Goal: Participate in discussion: Engage in conversation with other users on a specific topic

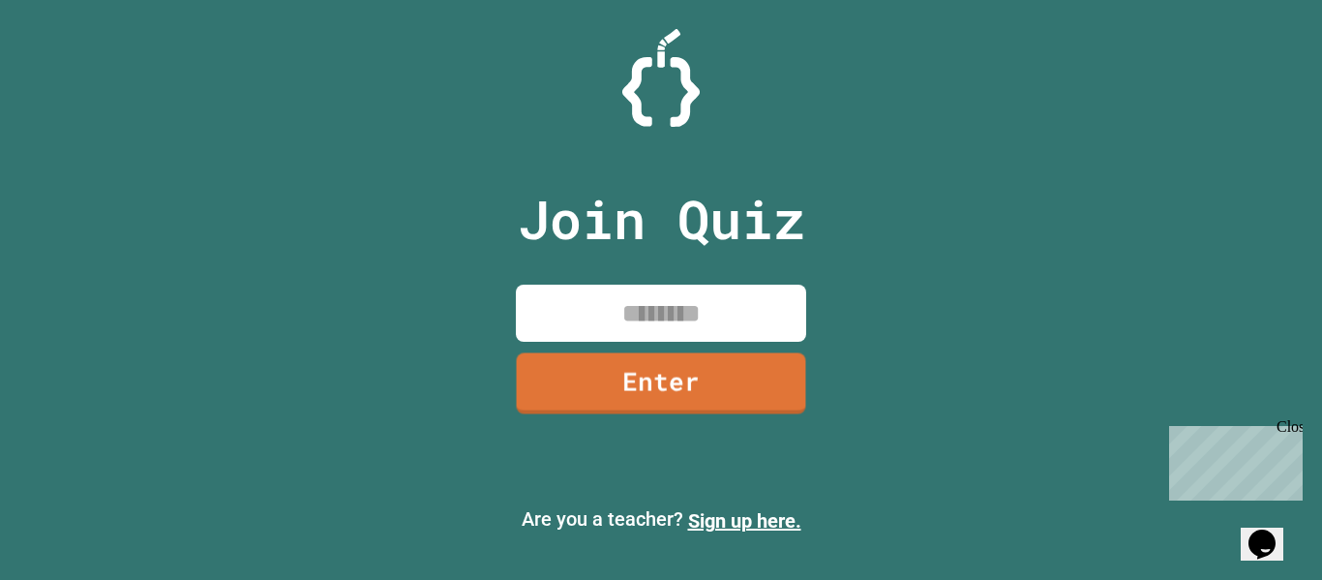
click at [685, 319] on input at bounding box center [661, 312] width 290 height 57
type input "********"
click at [739, 381] on link "Enter" at bounding box center [661, 382] width 294 height 64
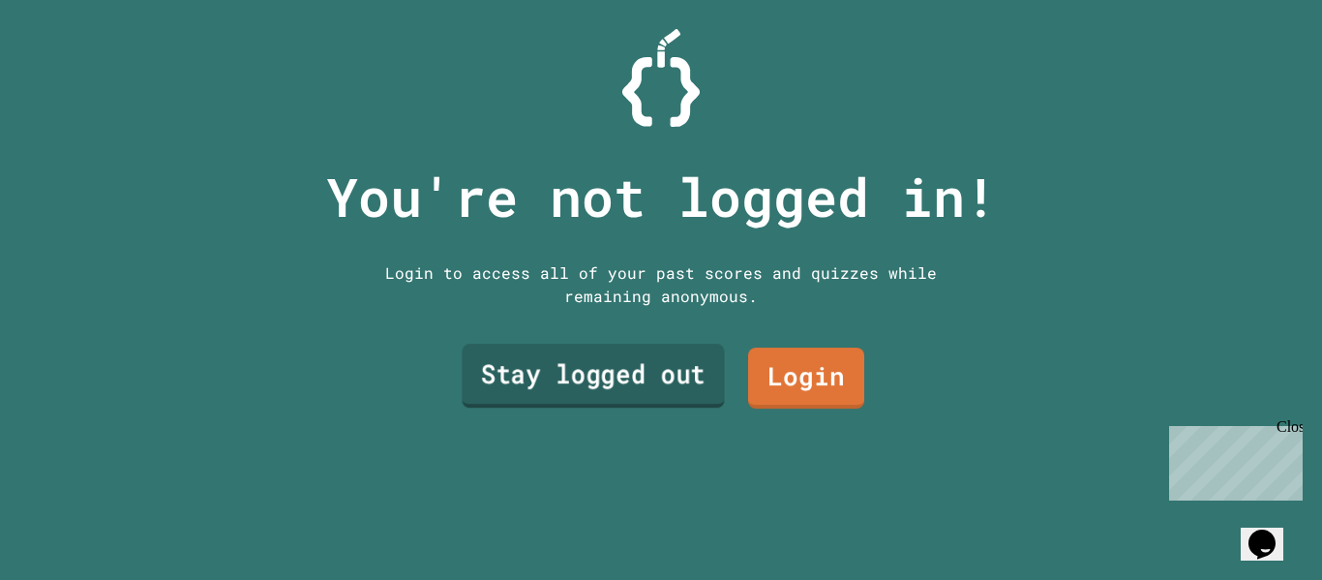
click at [681, 372] on link "Stay logged out" at bounding box center [593, 376] width 262 height 64
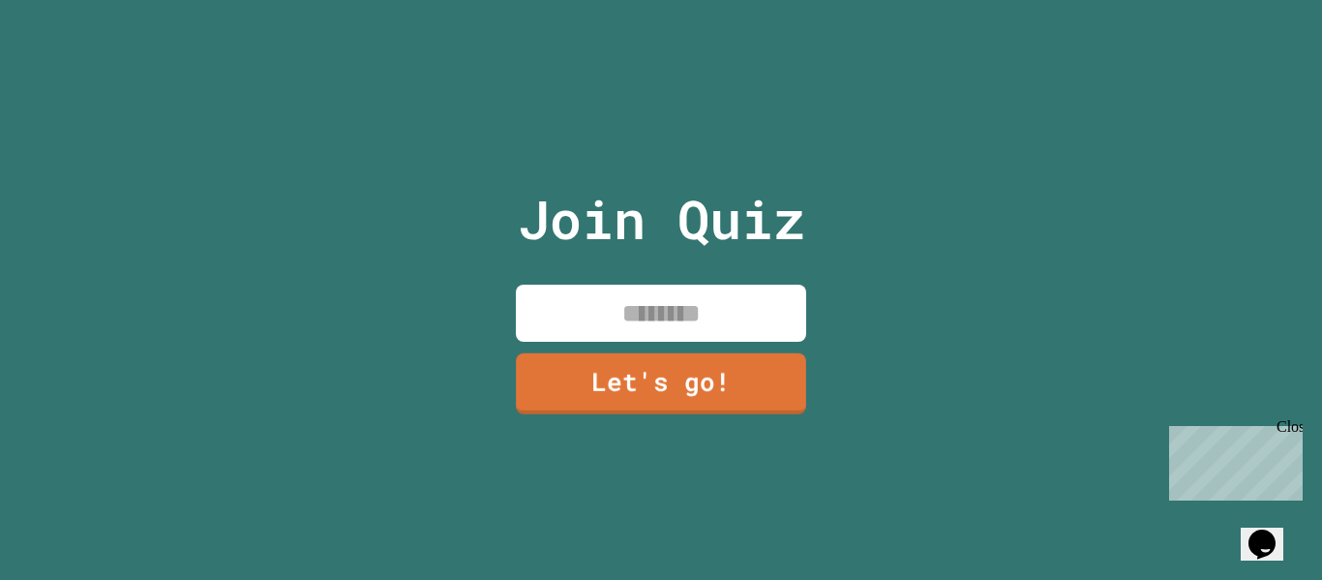
click at [661, 300] on input at bounding box center [661, 312] width 290 height 57
type input "******"
click at [688, 394] on link "Let's go!" at bounding box center [661, 382] width 294 height 64
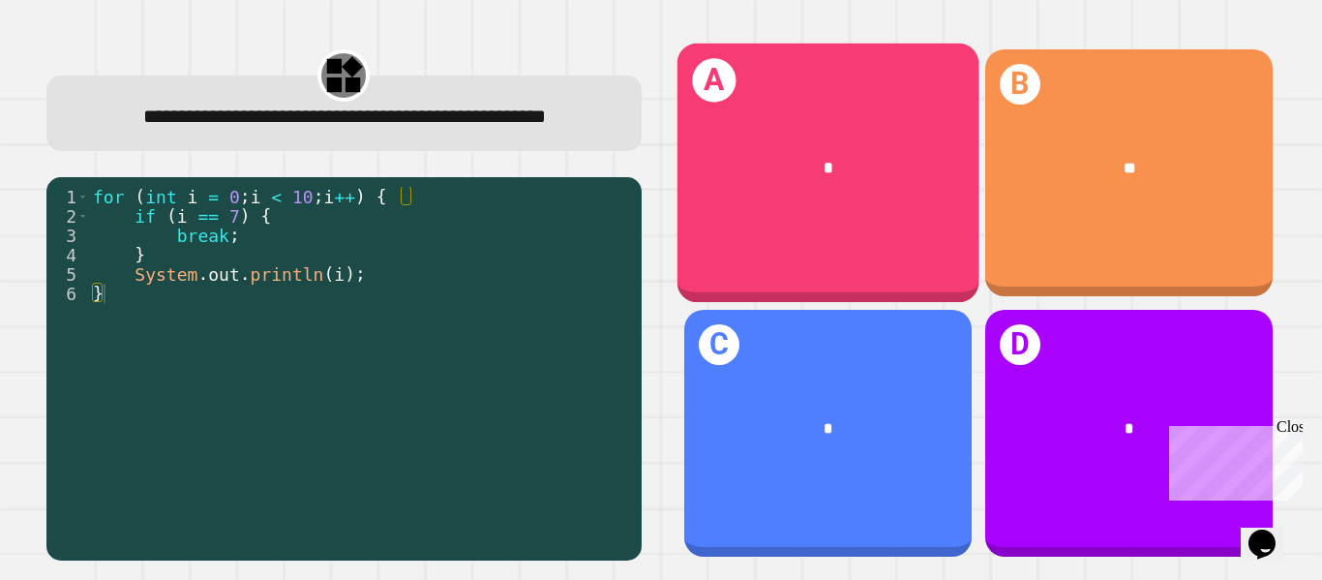
click at [734, 165] on div "*" at bounding box center [828, 168] width 236 height 25
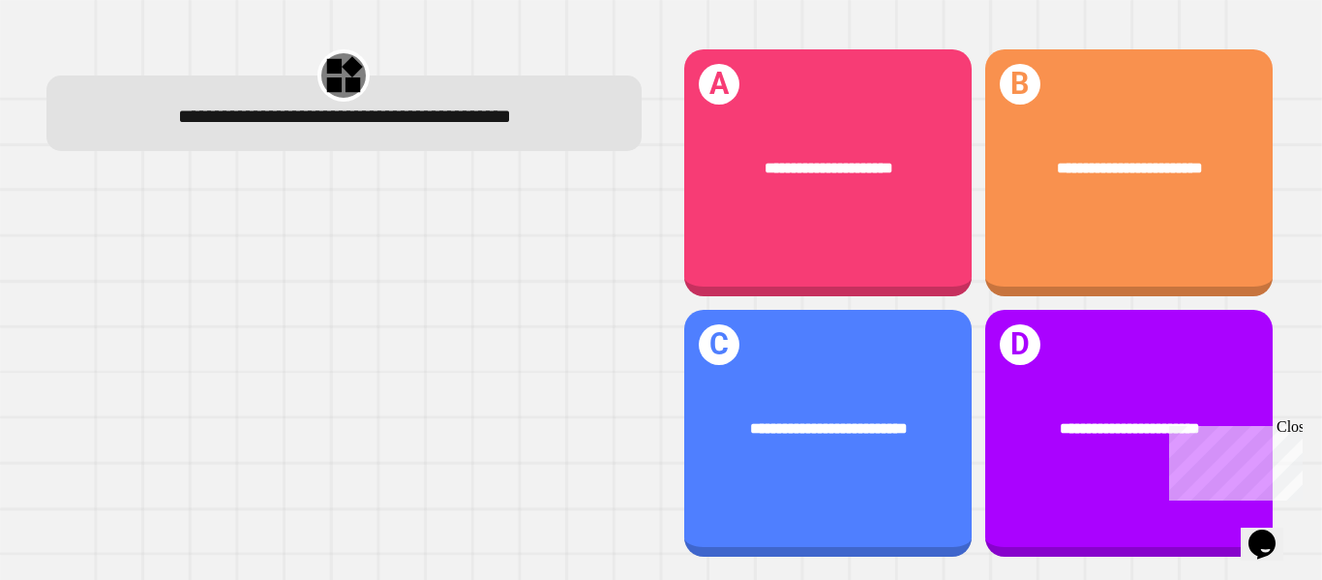
click at [1295, 425] on div "Close" at bounding box center [1288, 430] width 24 height 24
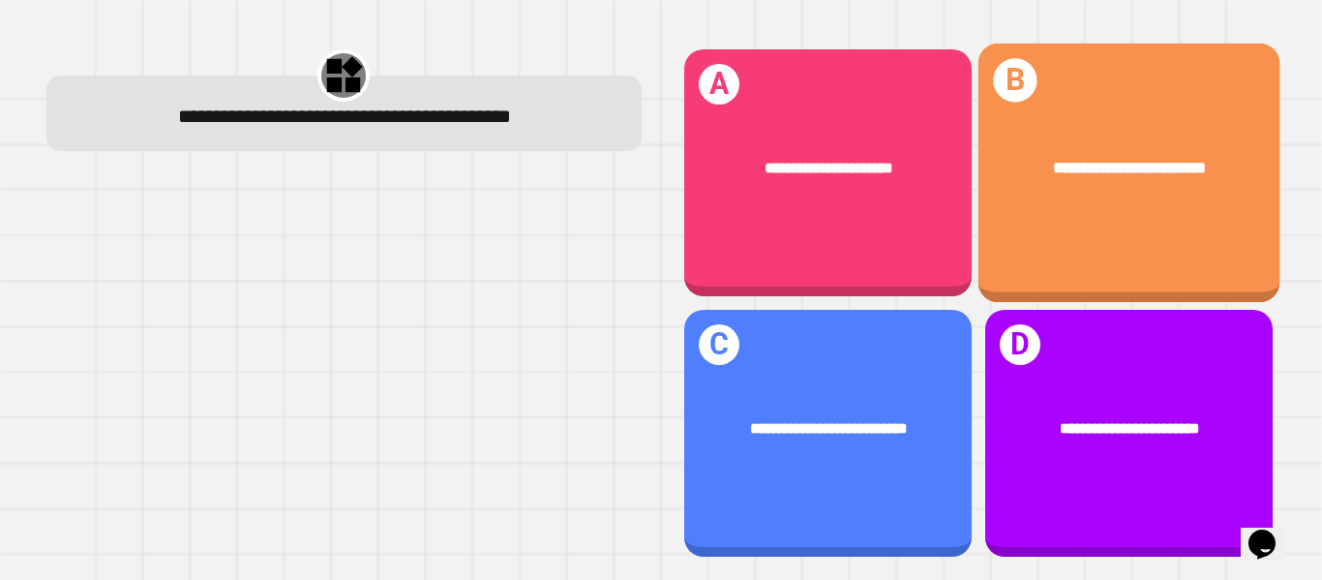
click at [1140, 255] on div "**********" at bounding box center [1128, 173] width 302 height 259
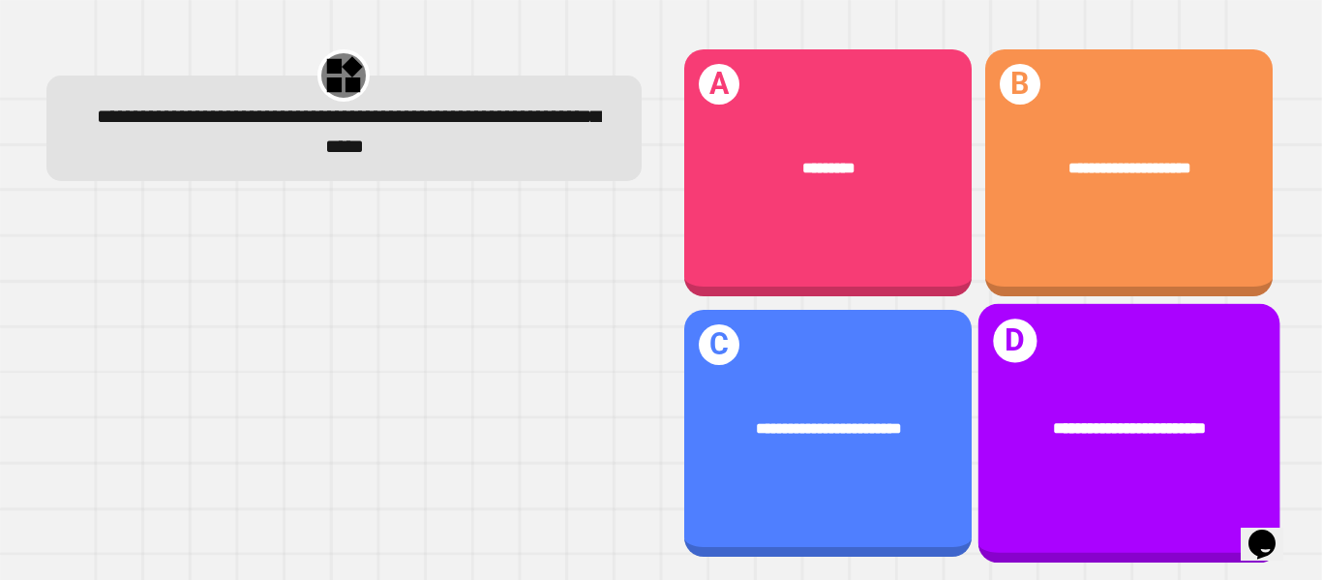
click at [1065, 444] on div "**********" at bounding box center [1128, 428] width 302 height 90
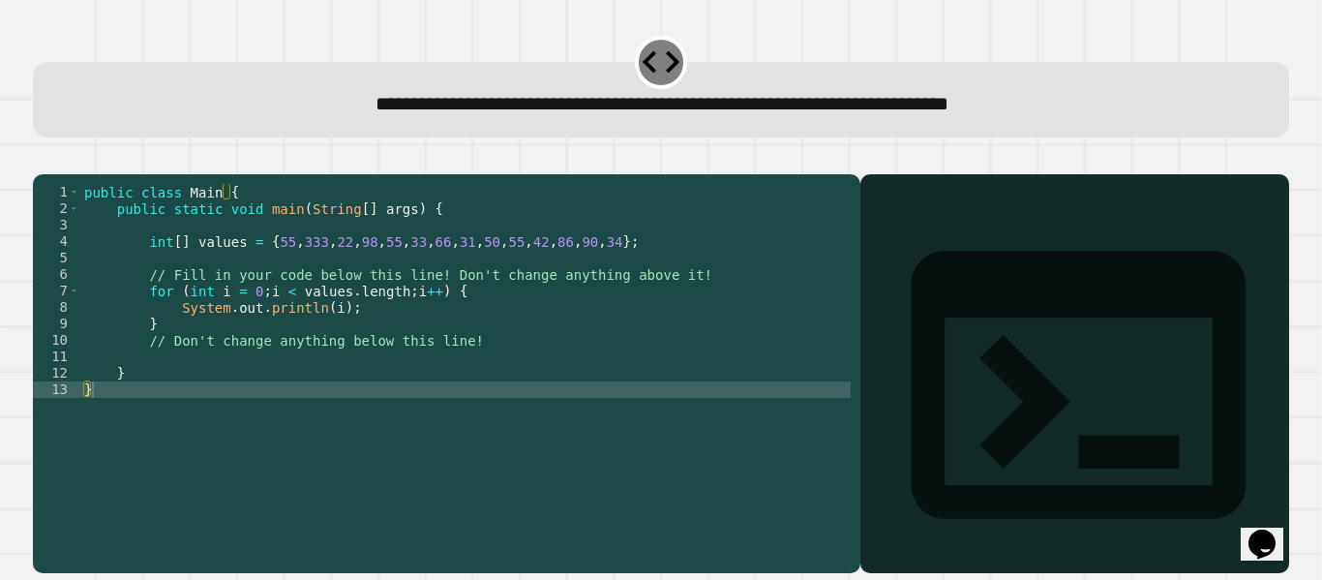
click at [334, 335] on div "public class Main { public static void main ( String [ ] args ) { int [ ] value…" at bounding box center [465, 365] width 770 height 362
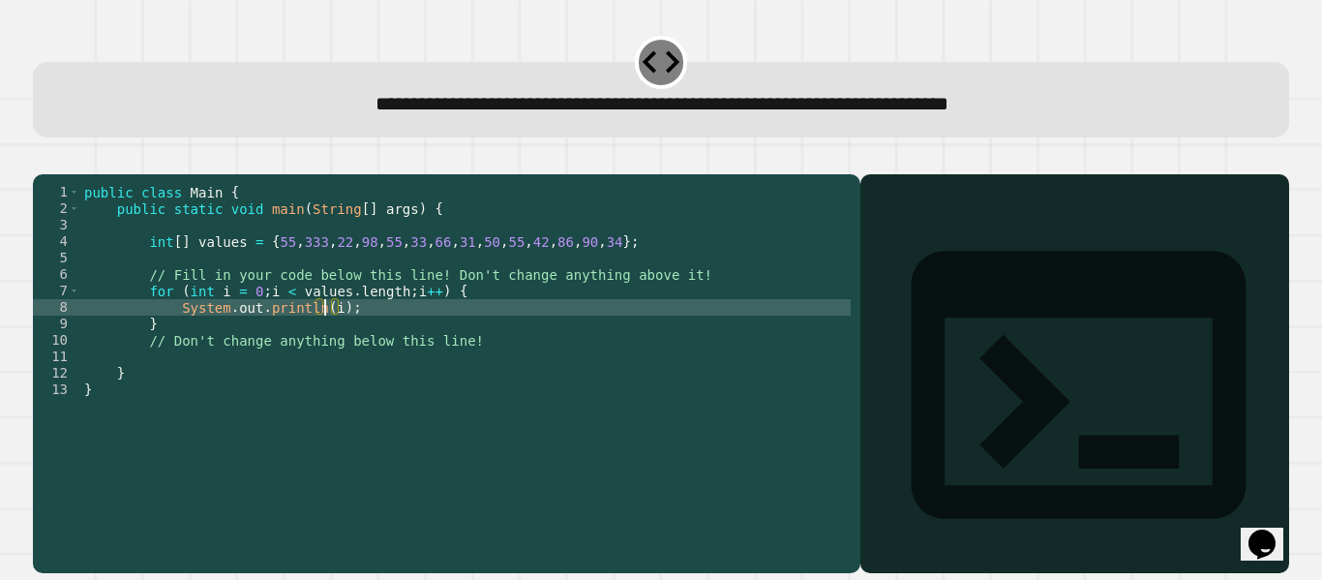
click at [324, 335] on div "public class Main { public static void main ( String [ ] args ) { int [ ] value…" at bounding box center [465, 365] width 770 height 362
click at [338, 336] on div "public class Main { public static void main ( String [ ] args ) { int [ ] value…" at bounding box center [465, 365] width 770 height 362
click at [43, 159] on icon "button" at bounding box center [43, 159] width 0 height 0
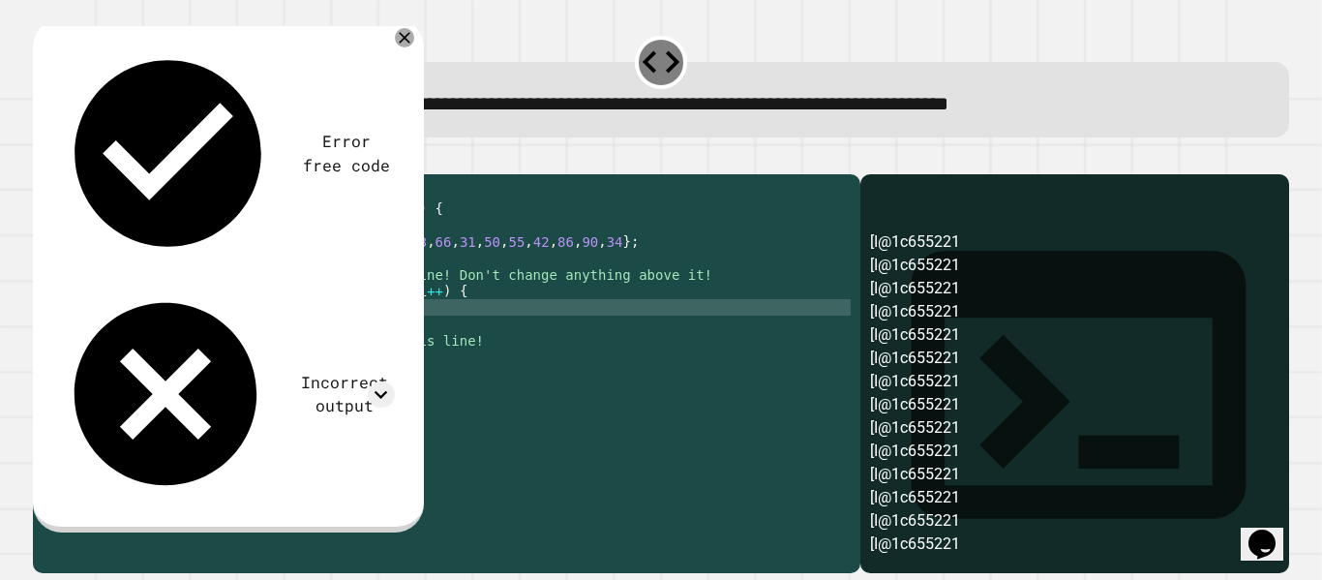
click at [327, 341] on div "public class Main { public static void main ( String [ ] args ) { int [ ] value…" at bounding box center [465, 365] width 770 height 362
click at [327, 337] on div "public class Main { public static void main ( String [ ] args ) { int [ ] value…" at bounding box center [465, 365] width 770 height 362
click at [373, 336] on div "public class Main { public static void main ( String [ ] args ) { int [ ] value…" at bounding box center [465, 365] width 770 height 362
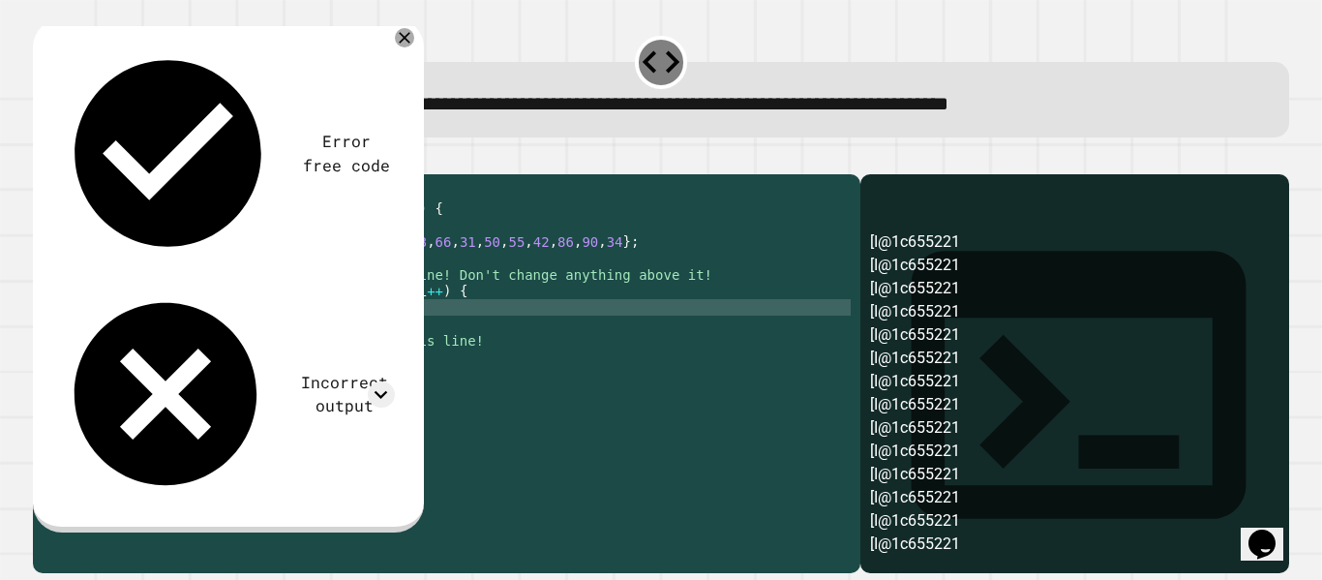
type textarea "**********"
click at [43, 159] on icon "button" at bounding box center [43, 159] width 0 height 0
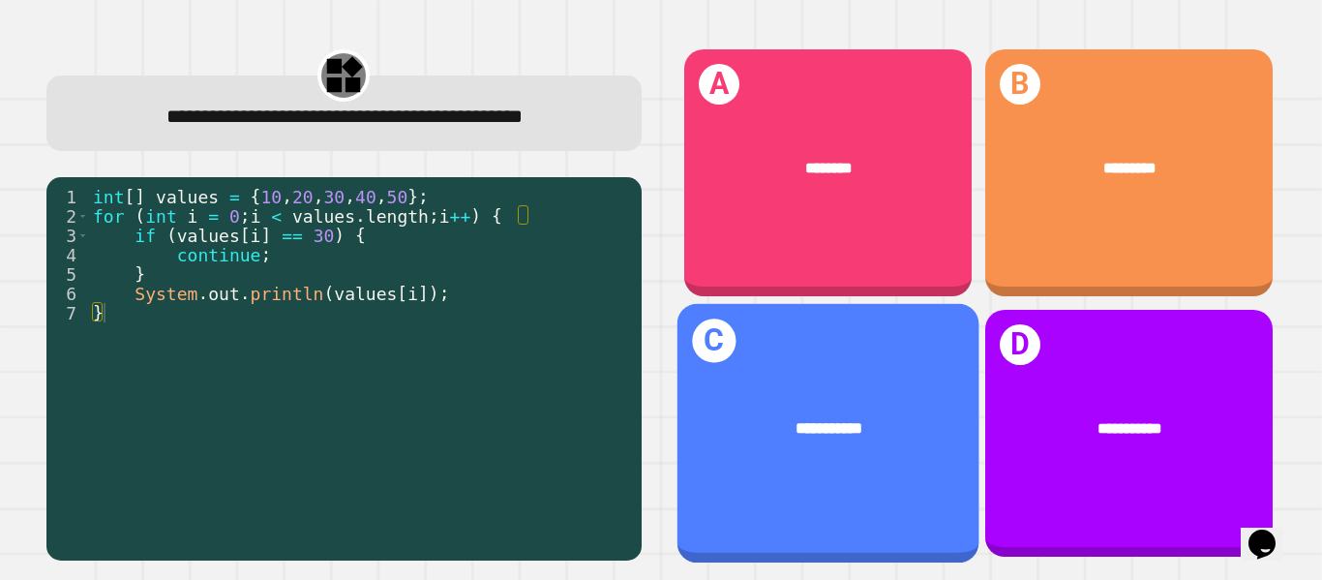
click at [861, 435] on span "**********" at bounding box center [827, 427] width 67 height 15
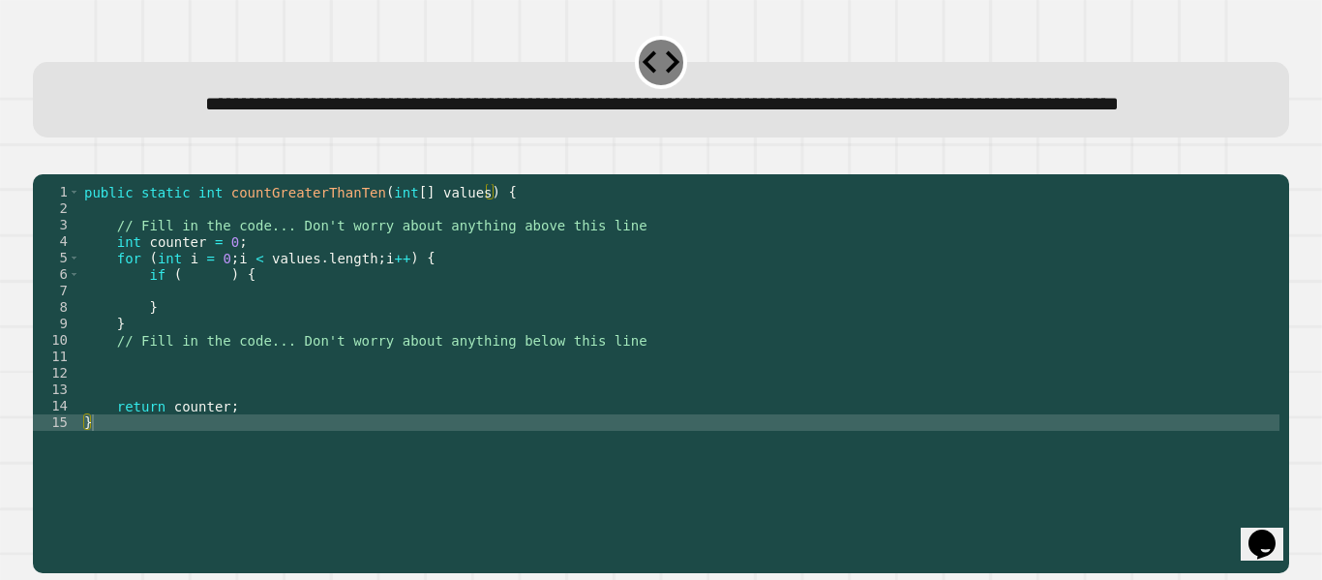
click at [183, 339] on div "public static int countGreaterThanTen ( int [ ] values ) { // Fill in the code.…" at bounding box center [679, 348] width 1199 height 329
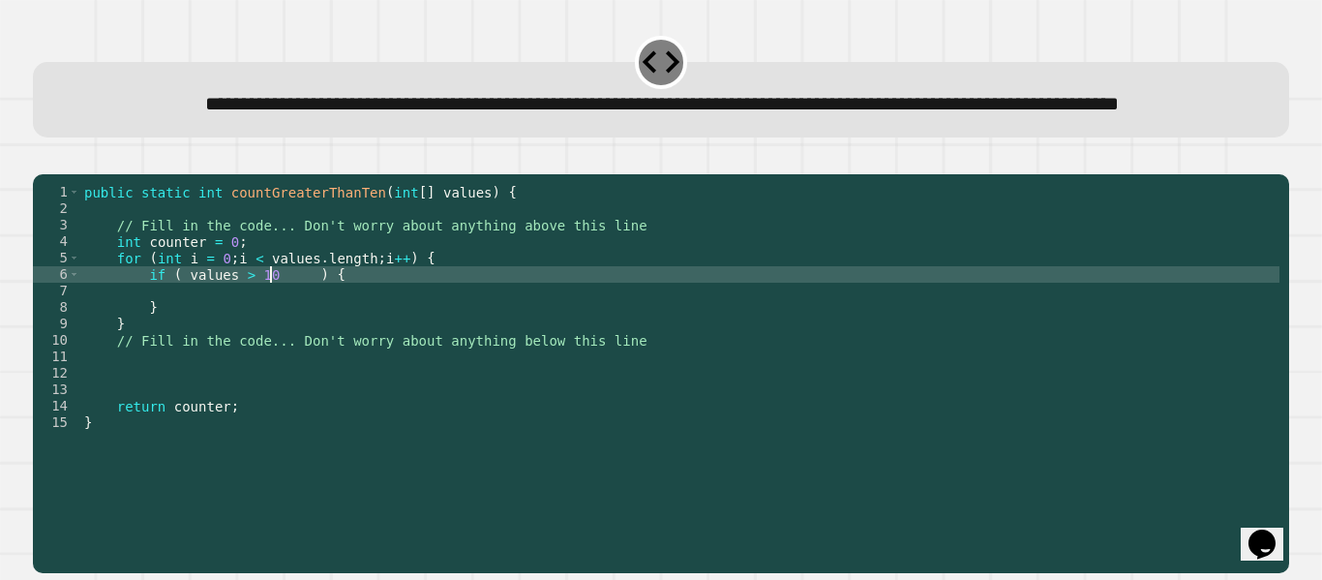
scroll to position [0, 24]
click at [228, 336] on div "public static int countGreaterThanTen ( int [ ] values ) { // Fill in the code.…" at bounding box center [679, 348] width 1199 height 329
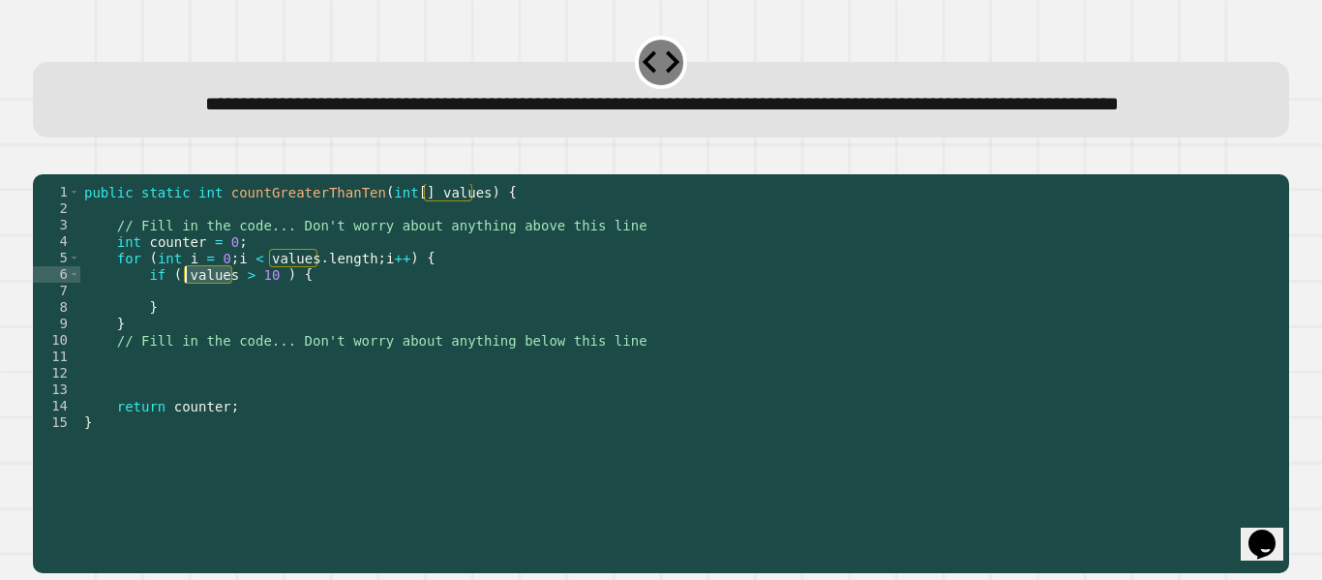
drag, startPoint x: 228, startPoint y: 336, endPoint x: 184, endPoint y: 335, distance: 44.5
click at [184, 335] on div "public static int countGreaterThanTen ( int [ ] values ) { // Fill in the code.…" at bounding box center [679, 348] width 1199 height 329
click at [189, 336] on div "public static int countGreaterThanTen ( int [ ] values ) { // Fill in the code.…" at bounding box center [679, 332] width 1199 height 296
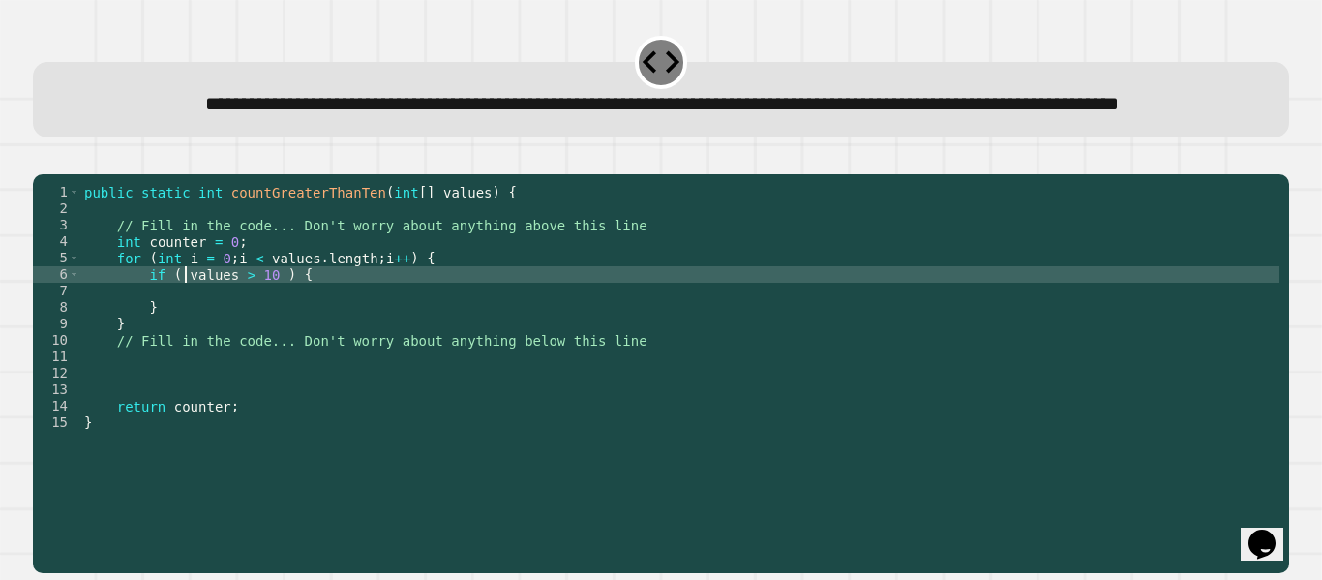
click at [226, 333] on div "public static int countGreaterThanTen ( int [ ] values ) { // Fill in the code.…" at bounding box center [679, 348] width 1199 height 329
click at [231, 335] on div "public static int countGreaterThanTen ( int [ ] values ) { // Fill in the code.…" at bounding box center [679, 348] width 1199 height 329
type textarea "**********"
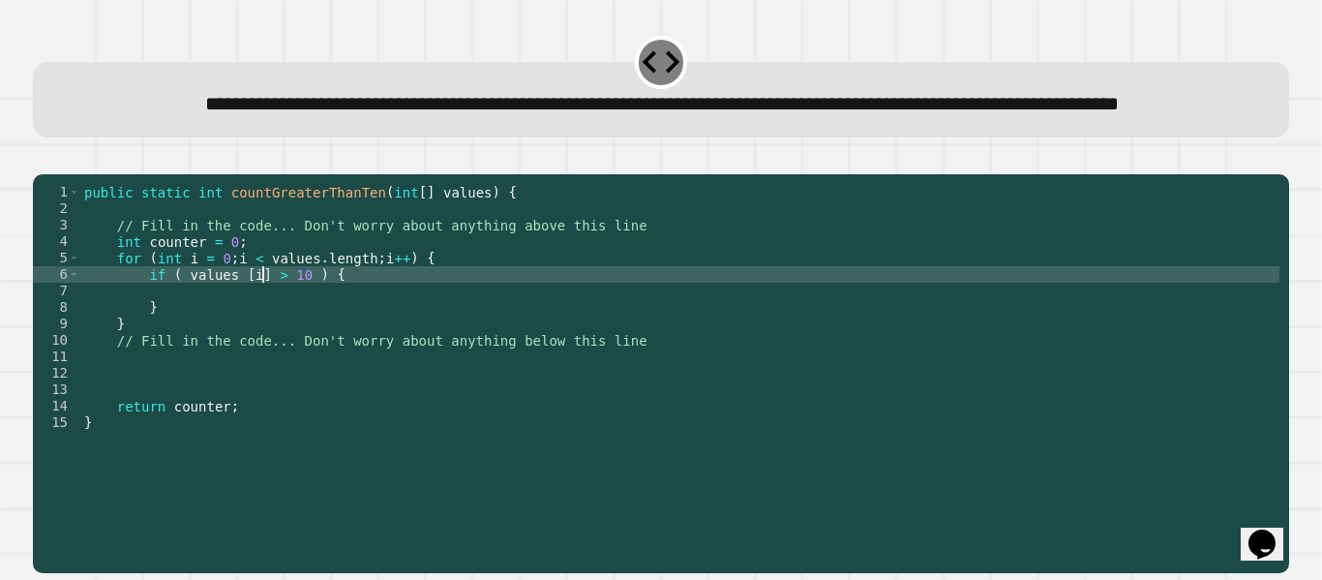
scroll to position [0, 23]
click at [341, 339] on div "public static int countGreaterThanTen ( int [ ] values ) { // Fill in the code.…" at bounding box center [679, 348] width 1199 height 329
click at [327, 345] on div "public static int countGreaterThanTen ( int [ ] values ) { // Fill in the code.…" at bounding box center [679, 348] width 1199 height 329
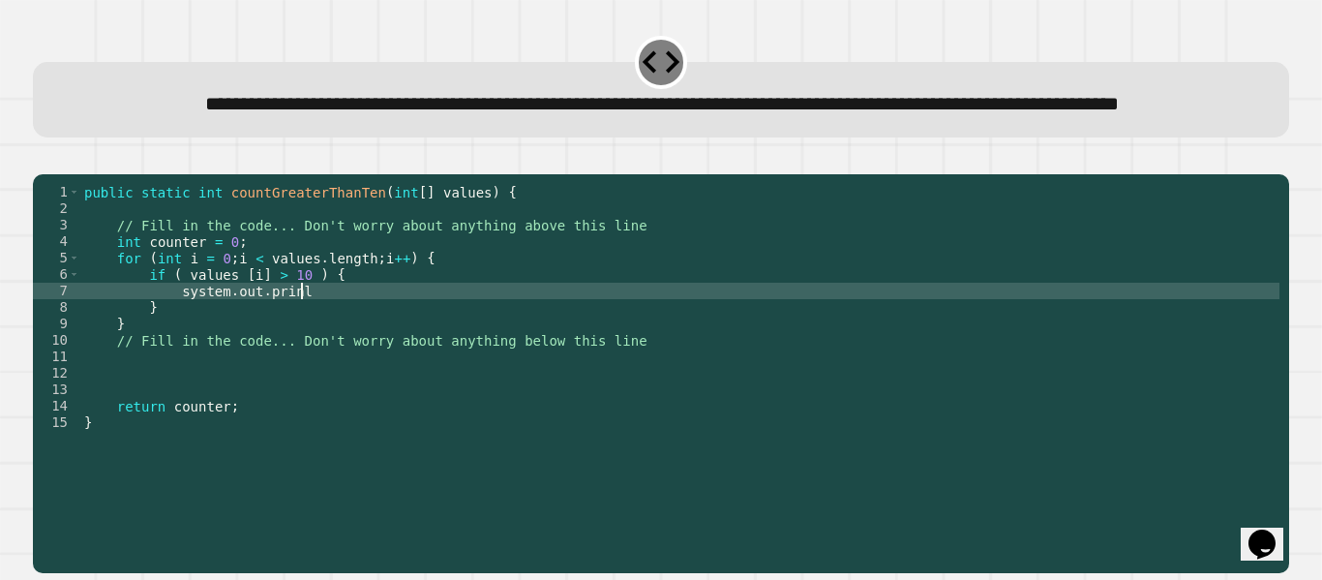
scroll to position [0, 27]
click at [297, 354] on div "public static int countGreaterThanTen ( int [ ] values ) { // Fill in the code.…" at bounding box center [679, 348] width 1199 height 329
click at [185, 353] on div "public static int countGreaterThanTen ( int [ ] values ) { // Fill in the code.…" at bounding box center [679, 348] width 1199 height 329
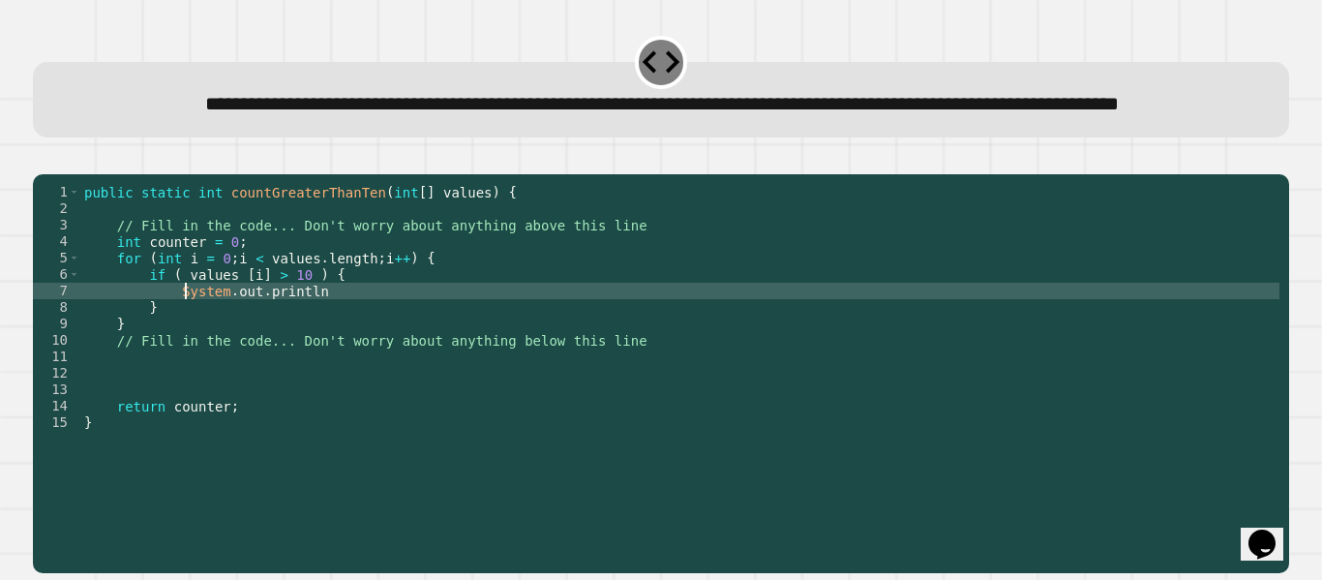
click at [336, 349] on div "public static int countGreaterThanTen ( int [ ] values ) { // Fill in the code.…" at bounding box center [679, 348] width 1199 height 329
click at [43, 159] on icon "button" at bounding box center [43, 159] width 0 height 0
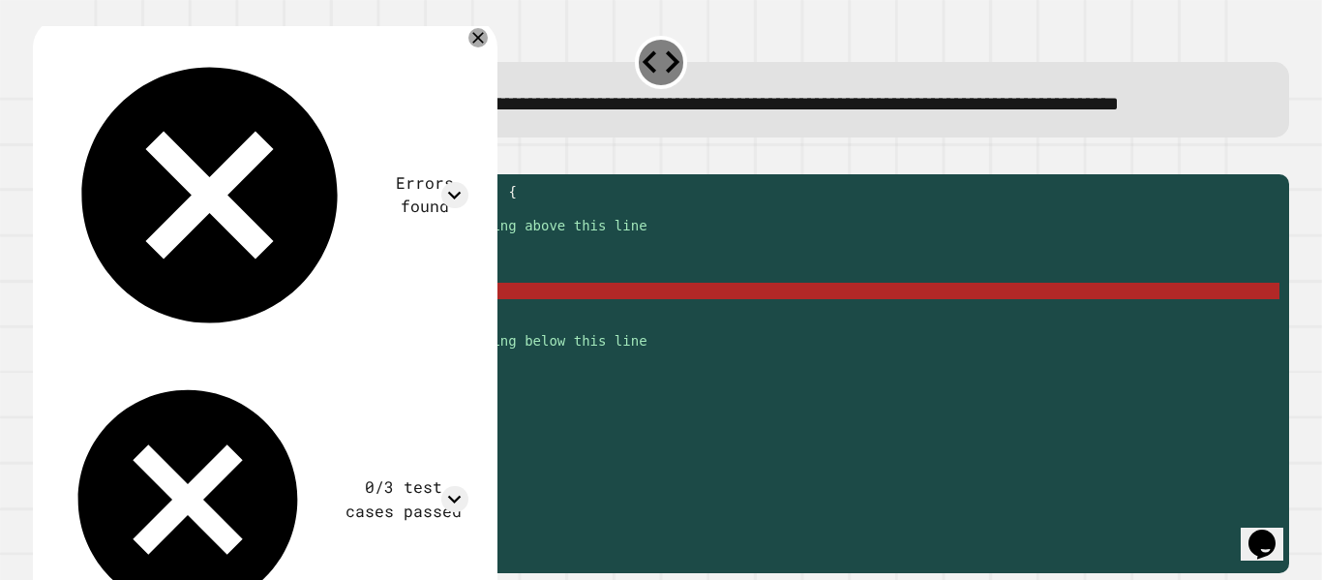
click at [371, 350] on div "public static int countGreaterThanTen ( int [ ] values ) { // Fill in the code.…" at bounding box center [679, 348] width 1199 height 329
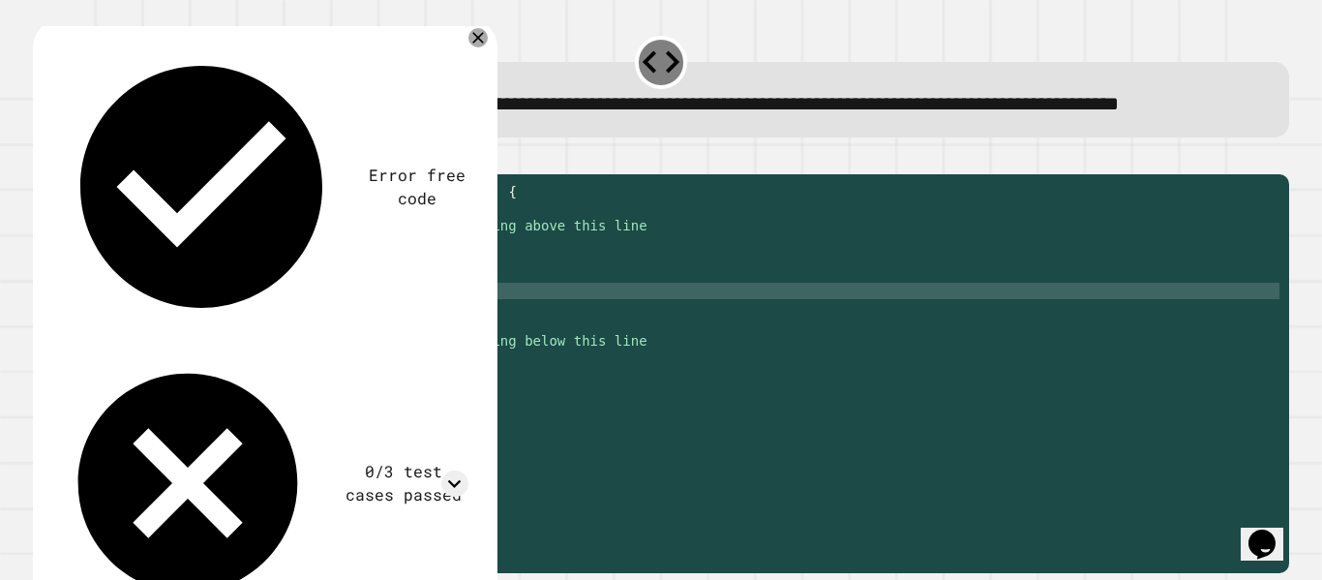
scroll to position [0, 31]
click at [43, 159] on icon "button" at bounding box center [43, 159] width 0 height 0
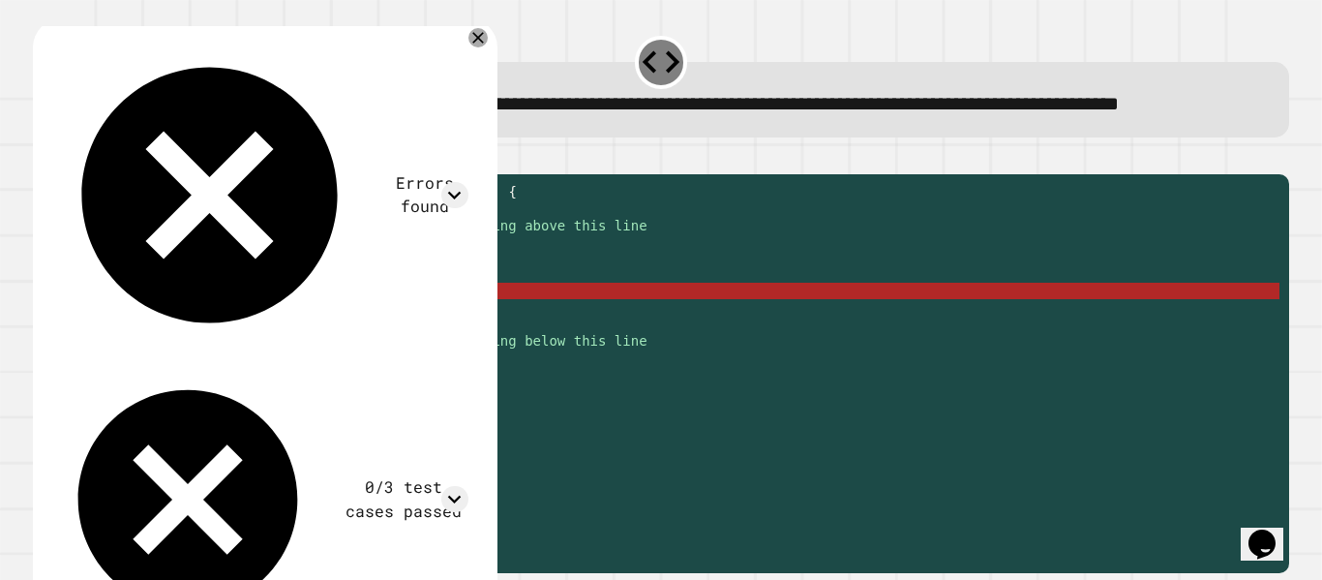
click at [329, 349] on div "public static int countGreaterThanTen ( int [ ] values ) { // Fill in the code.…" at bounding box center [679, 348] width 1199 height 329
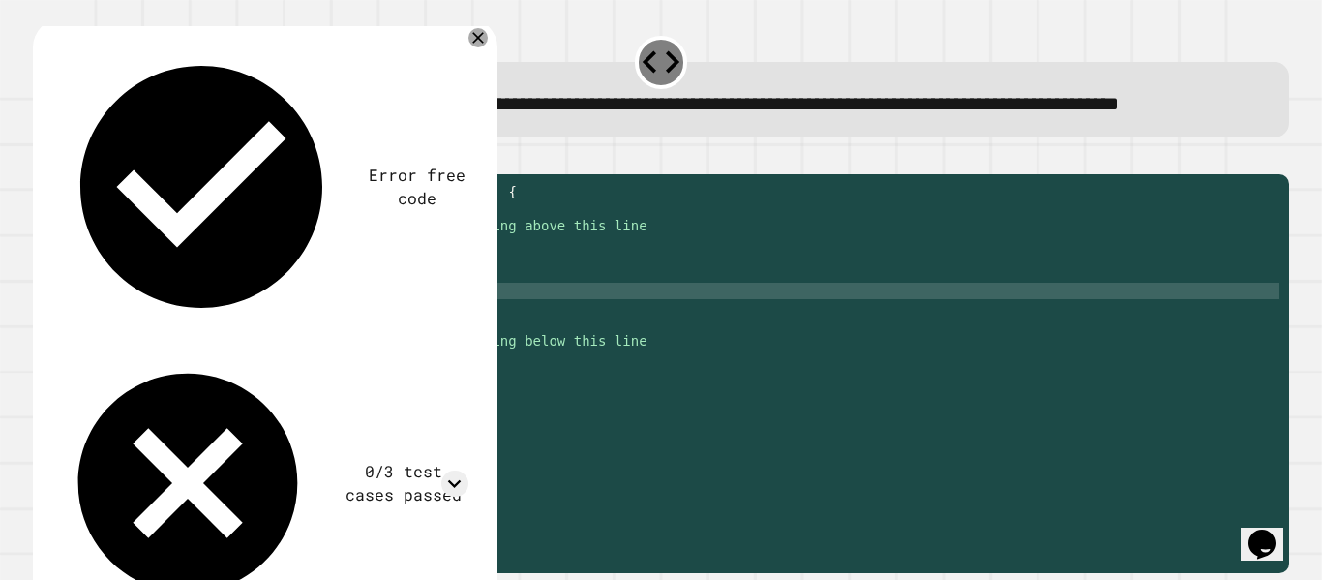
scroll to position [0, 39]
type textarea "**********"
click at [61, 177] on icon "button" at bounding box center [55, 171] width 11 height 14
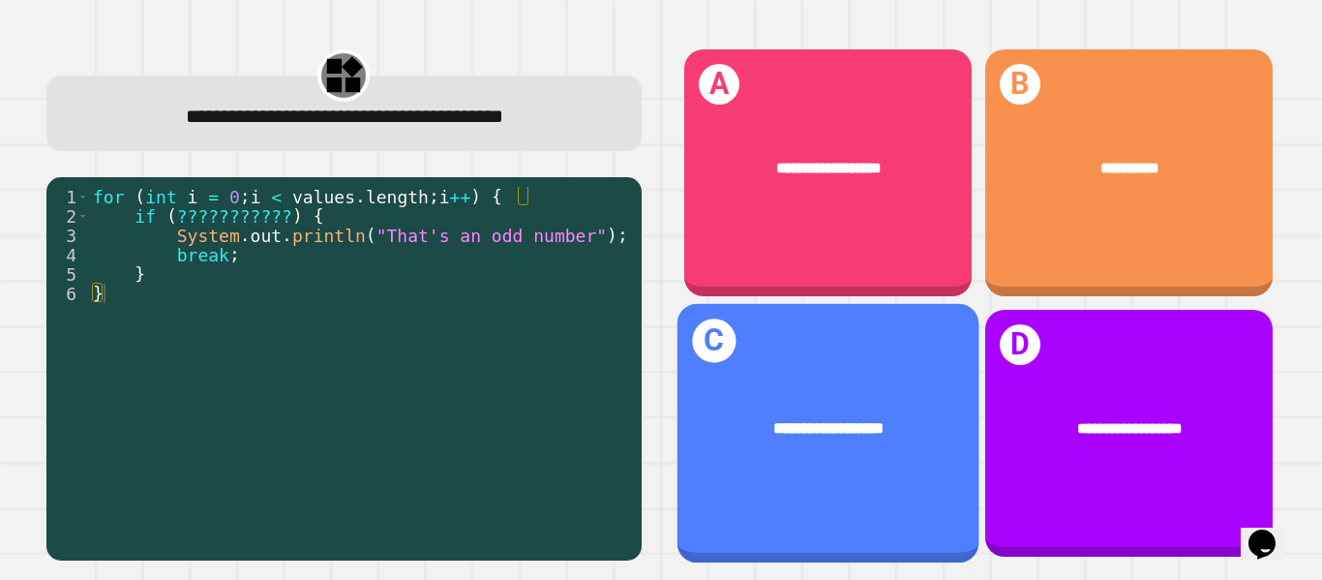
click at [816, 445] on div "**********" at bounding box center [827, 428] width 302 height 90
